Goal: Information Seeking & Learning: Learn about a topic

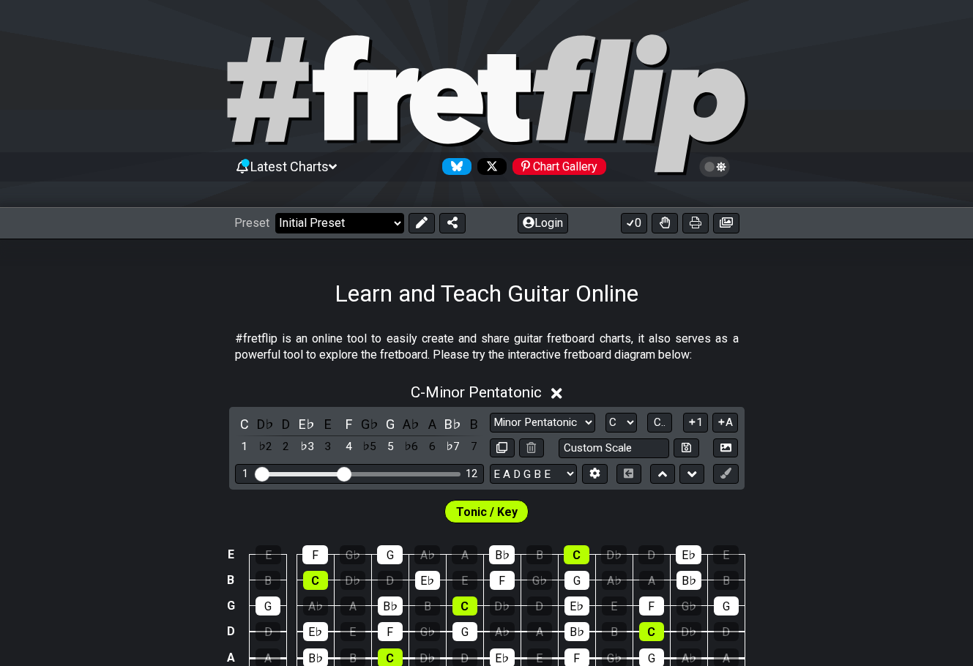
click at [348, 209] on select "Welcome to #fretflip! Initial Preset Custom Preset Minor Pentatonic Major Penta…" at bounding box center [339, 223] width 129 height 21
click at [275, 209] on select "Welcome to #fretflip! Initial Preset Custom Preset Minor Pentatonic Major Penta…" at bounding box center [339, 223] width 129 height 21
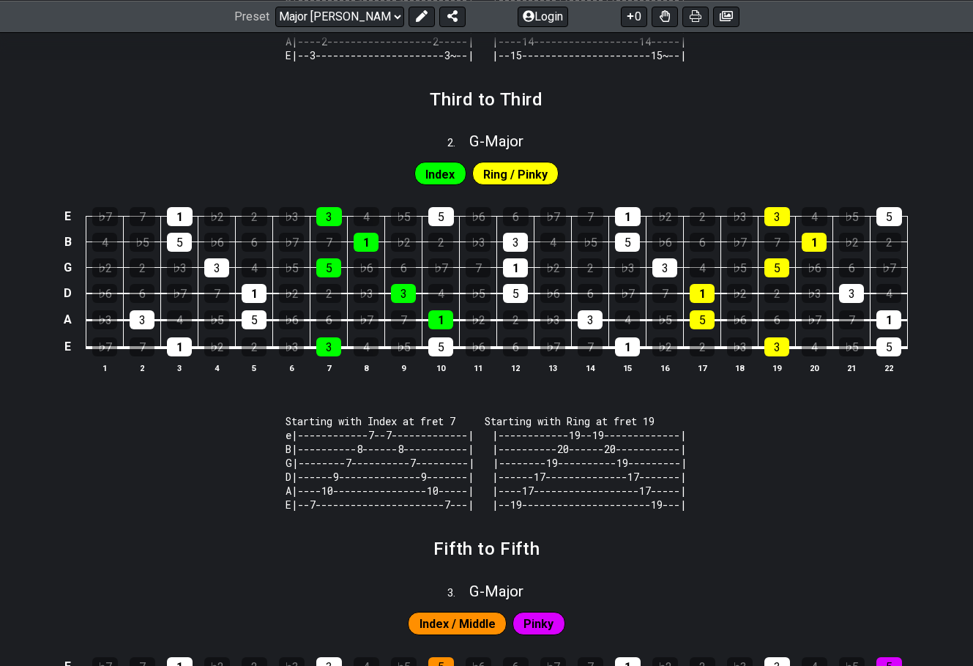
scroll to position [513, 0]
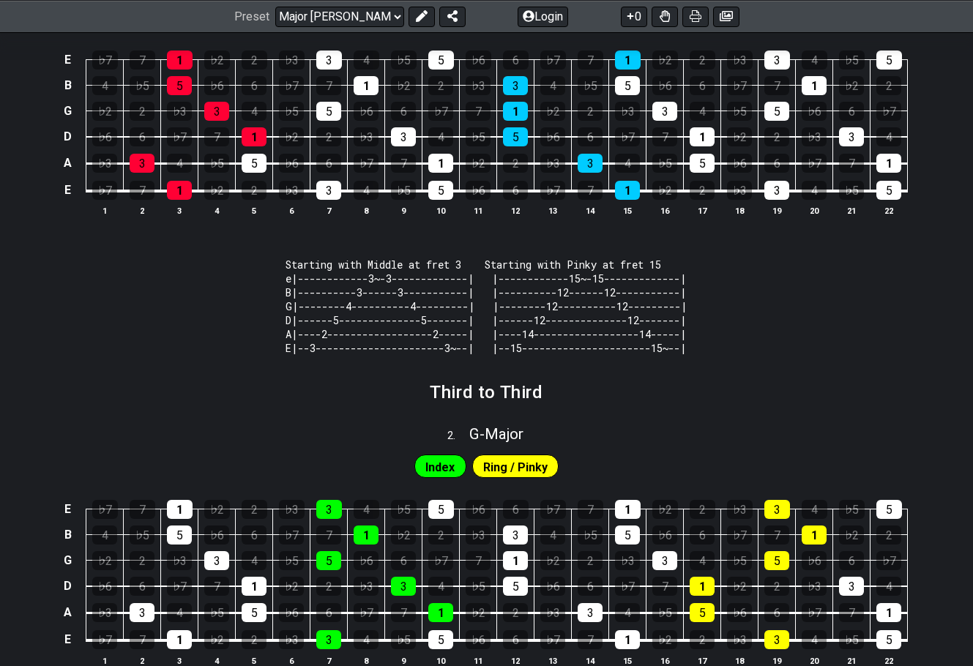
drag, startPoint x: 303, startPoint y: 353, endPoint x: 361, endPoint y: 280, distance: 92.8
click at [349, 209] on code "Starting with Middle at fret 3 Starting with Pinky at fret 15 e|------------3~-…" at bounding box center [487, 306] width 402 height 97
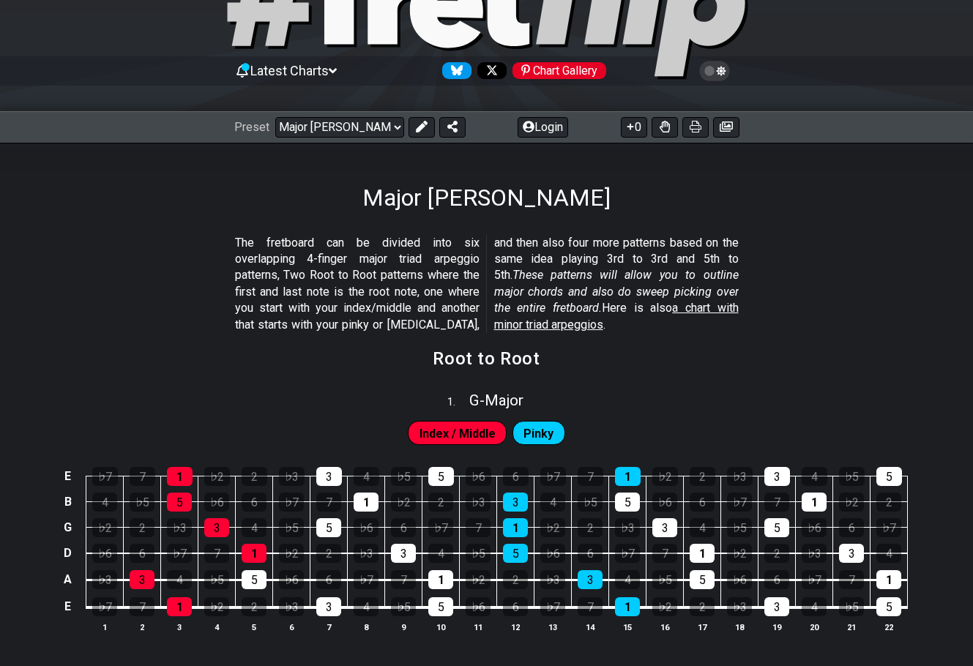
scroll to position [0, 0]
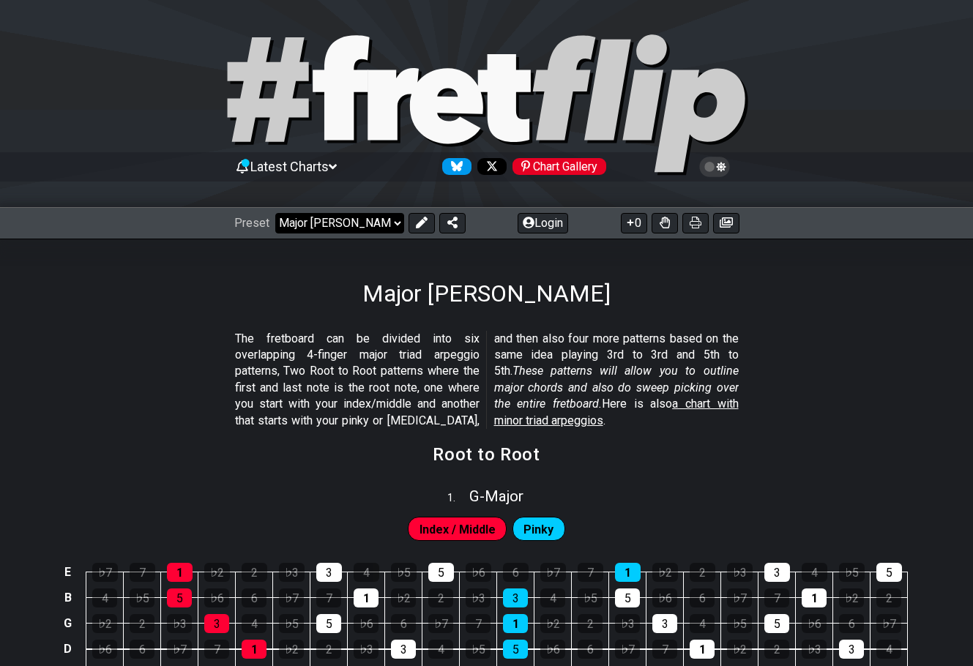
click at [324, 209] on select "Welcome to #fretflip! Initial Preset Custom Preset Minor Pentatonic Major Penta…" at bounding box center [339, 223] width 129 height 21
click at [275, 209] on select "Welcome to #fretflip! Initial Preset Custom Preset Minor Pentatonic Major Penta…" at bounding box center [339, 223] width 129 height 21
select select "/minor-pentatonic"
select select "C"
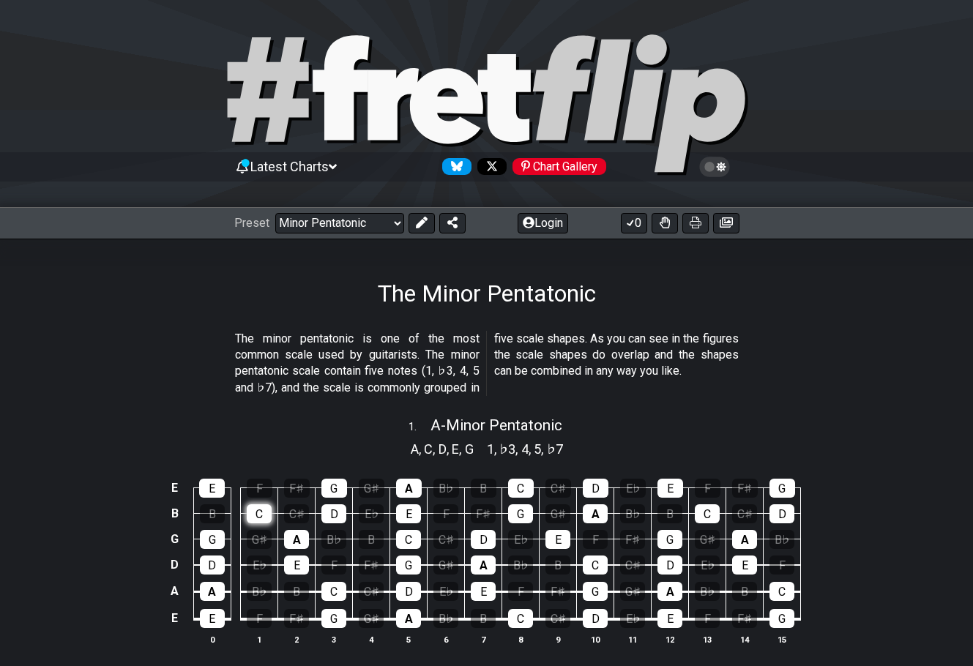
click at [261, 209] on div "C" at bounding box center [259, 514] width 25 height 19
drag, startPoint x: 487, startPoint y: 388, endPoint x: 275, endPoint y: 332, distance: 218.8
click at [253, 209] on span "The minor pentatonic is one of the most common scale used by guitarists. The mi…" at bounding box center [487, 364] width 504 height 66
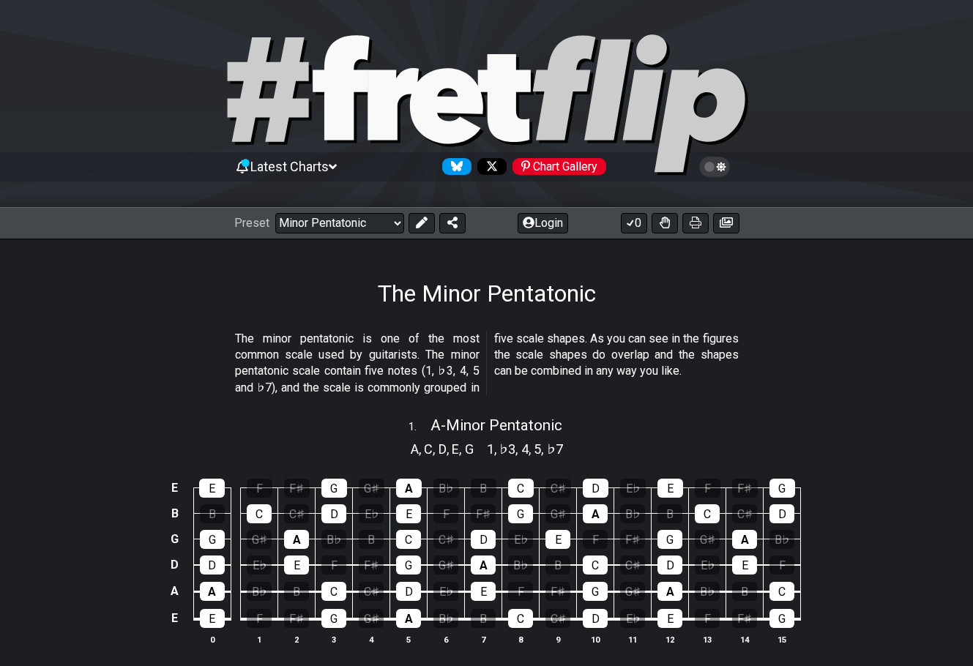
drag, startPoint x: 487, startPoint y: 386, endPoint x: 726, endPoint y: 375, distance: 239.7
click at [490, 209] on span "The minor pentatonic is one of the most common scale used by guitarists. The mi…" at bounding box center [487, 364] width 504 height 66
drag, startPoint x: 682, startPoint y: 371, endPoint x: 264, endPoint y: 305, distance: 423.3
click at [242, 209] on div "The minor pentatonic is one of the most common scale used by guitarists. The mi…" at bounding box center [487, 366] width 504 height 83
click at [291, 209] on div "The Minor Pentatonic" at bounding box center [486, 273] width 973 height 69
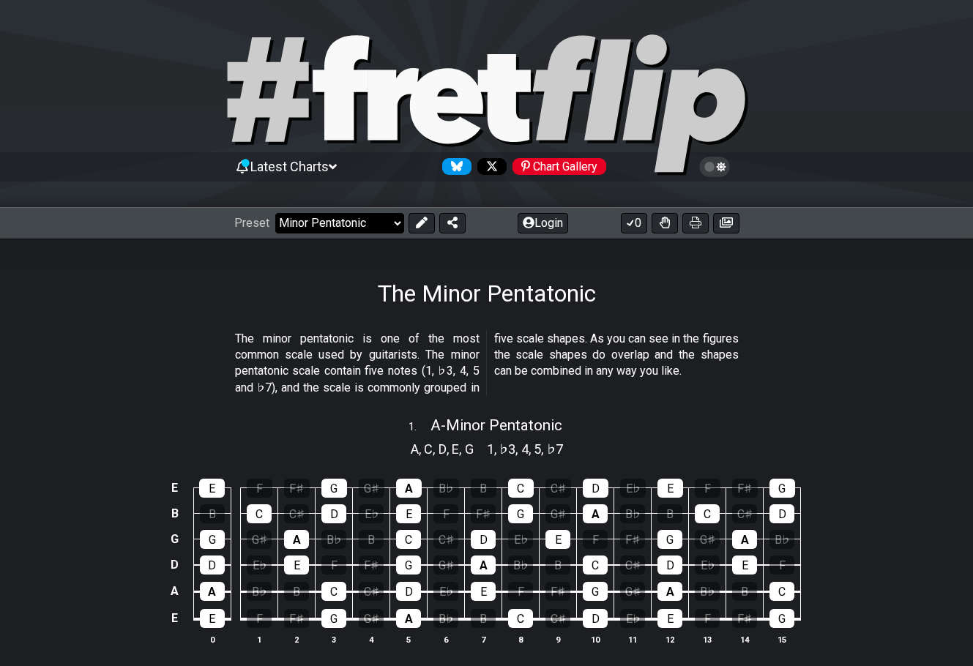
click at [321, 209] on select "Welcome to #fretflip! Initial Preset Custom Preset Minor Pentatonic Major Penta…" at bounding box center [339, 223] width 129 height 21
click at [275, 209] on select "Welcome to #fretflip! Initial Preset Custom Preset Minor Pentatonic Major Penta…" at bounding box center [339, 223] width 129 height 21
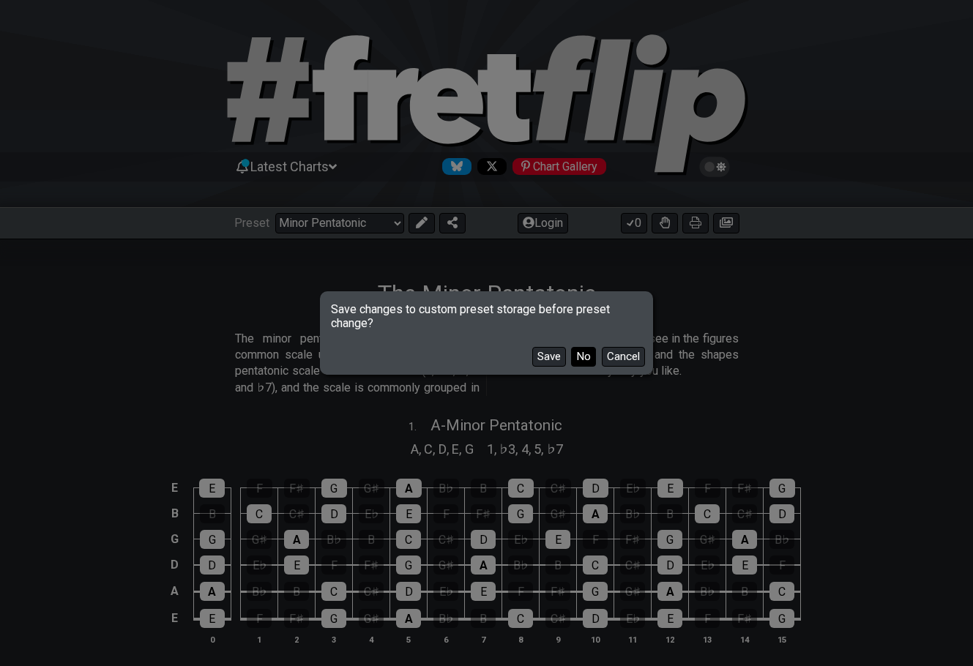
click at [578, 209] on button "No" at bounding box center [583, 357] width 25 height 20
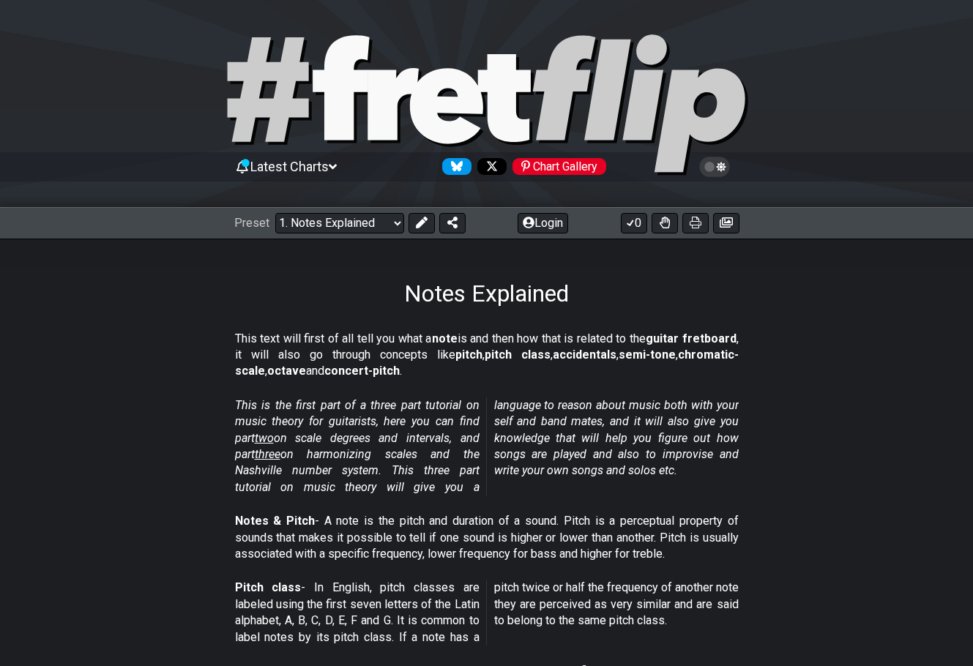
click at [319, 209] on div "Preset Welcome to #fretflip! Initial Preset Custom Preset Minor Pentatonic Majo…" at bounding box center [486, 223] width 973 height 32
click at [319, 209] on select "Welcome to #fretflip! Initial Preset Custom Preset Minor Pentatonic Major Penta…" at bounding box center [339, 223] width 129 height 21
click at [275, 209] on select "Welcome to #fretflip! Initial Preset Custom Preset Minor Pentatonic Major Penta…" at bounding box center [339, 223] width 129 height 21
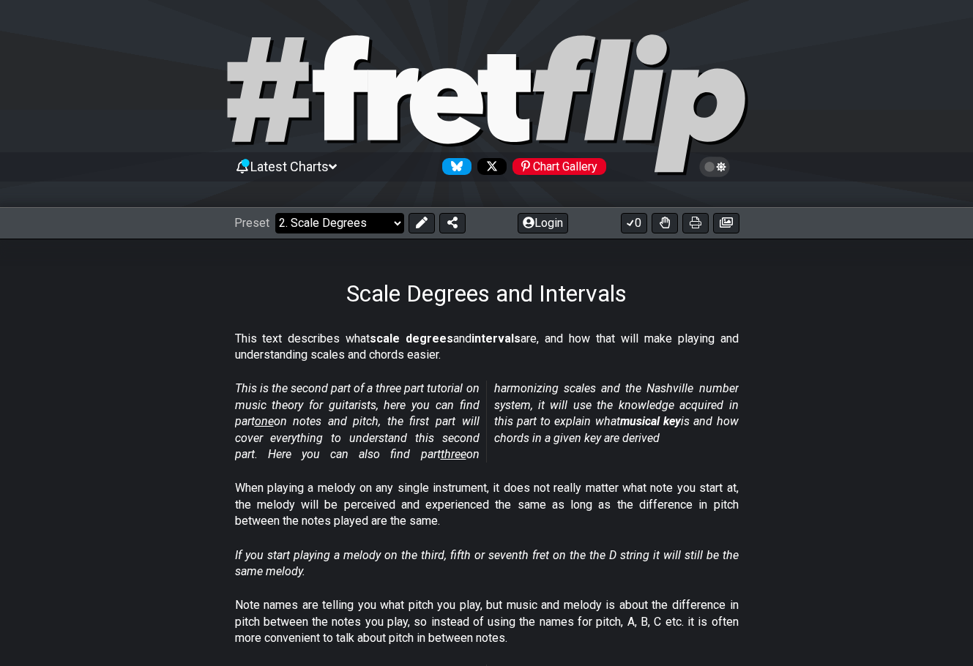
click at [314, 209] on select "Welcome to #fretflip! Initial Preset Custom Preset Minor Pentatonic Major Penta…" at bounding box center [339, 223] width 129 height 21
click at [275, 209] on select "Welcome to #fretflip! Initial Preset Custom Preset Minor Pentatonic Major Penta…" at bounding box center [339, 223] width 129 height 21
select select "/harmonizing-scales"
